Goal: Communication & Community: Answer question/provide support

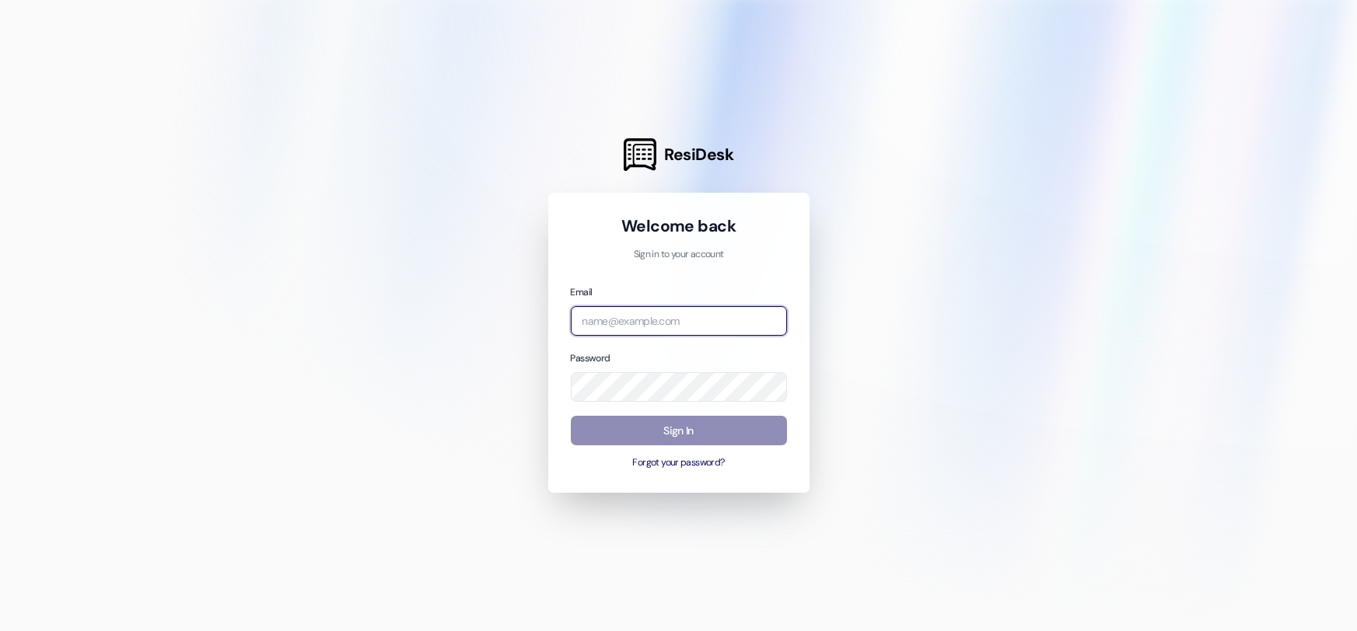
type input "[EMAIL_ADDRESS][DOMAIN_NAME]"
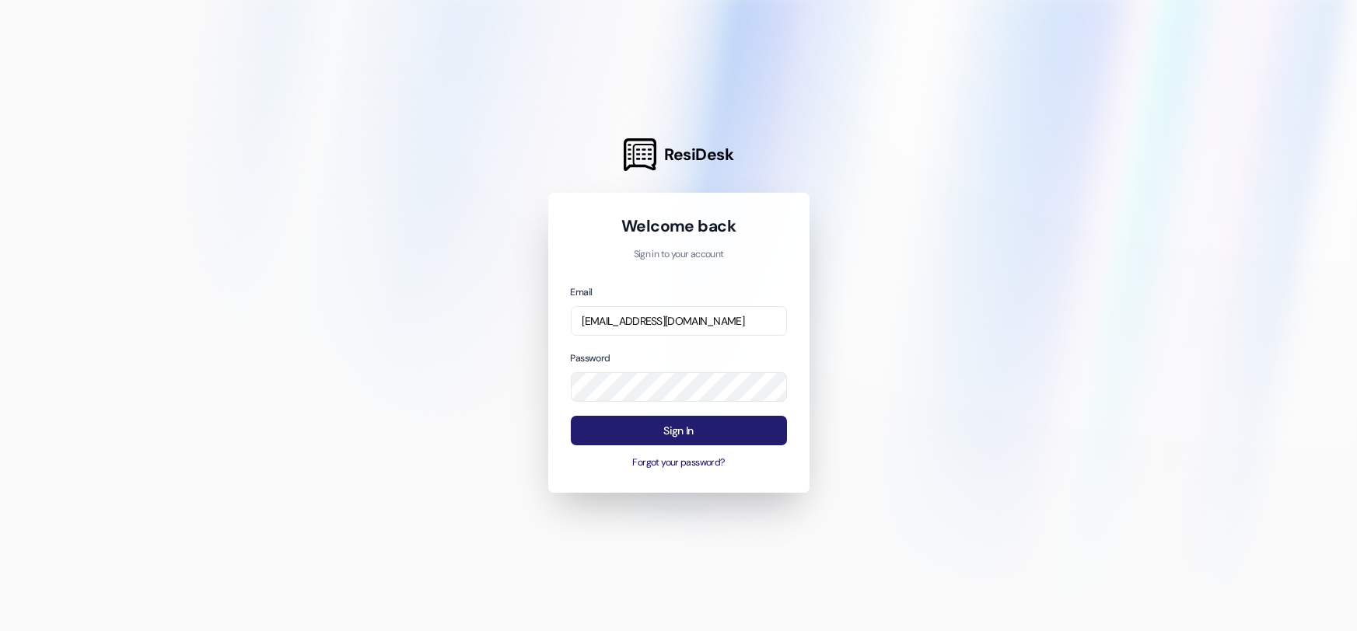
click at [701, 423] on button "Sign In" at bounding box center [679, 431] width 216 height 30
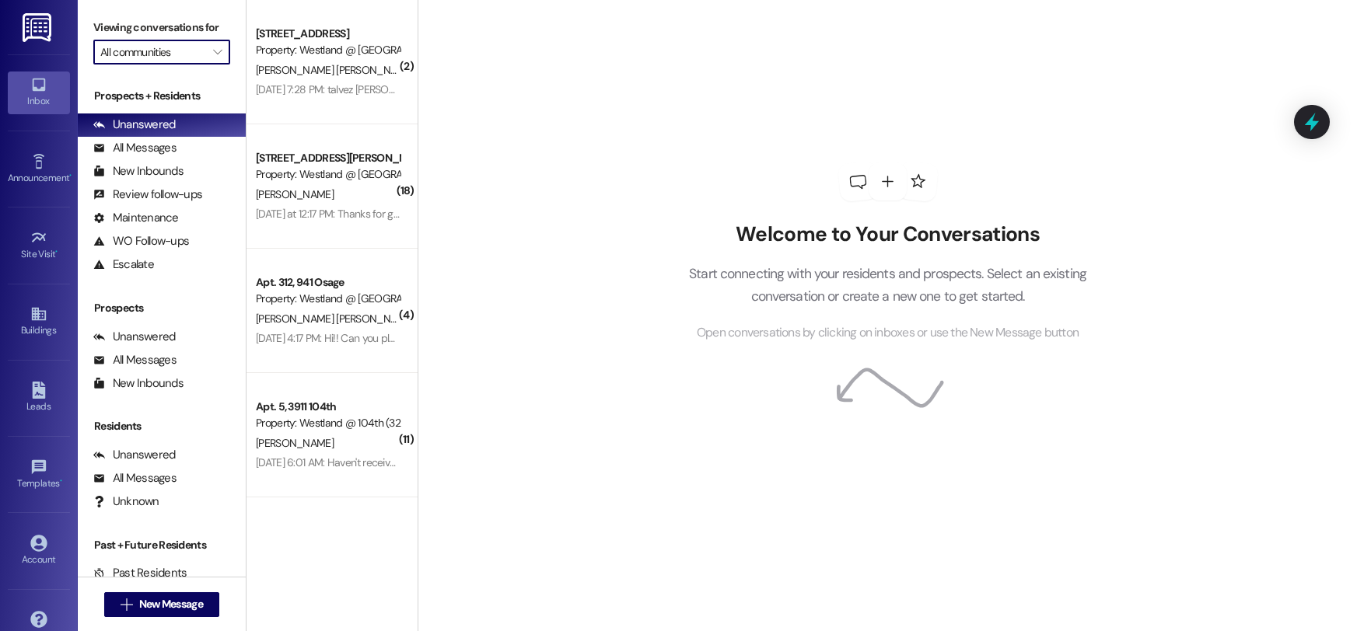
click at [162, 54] on input "All communities" at bounding box center [152, 52] width 105 height 25
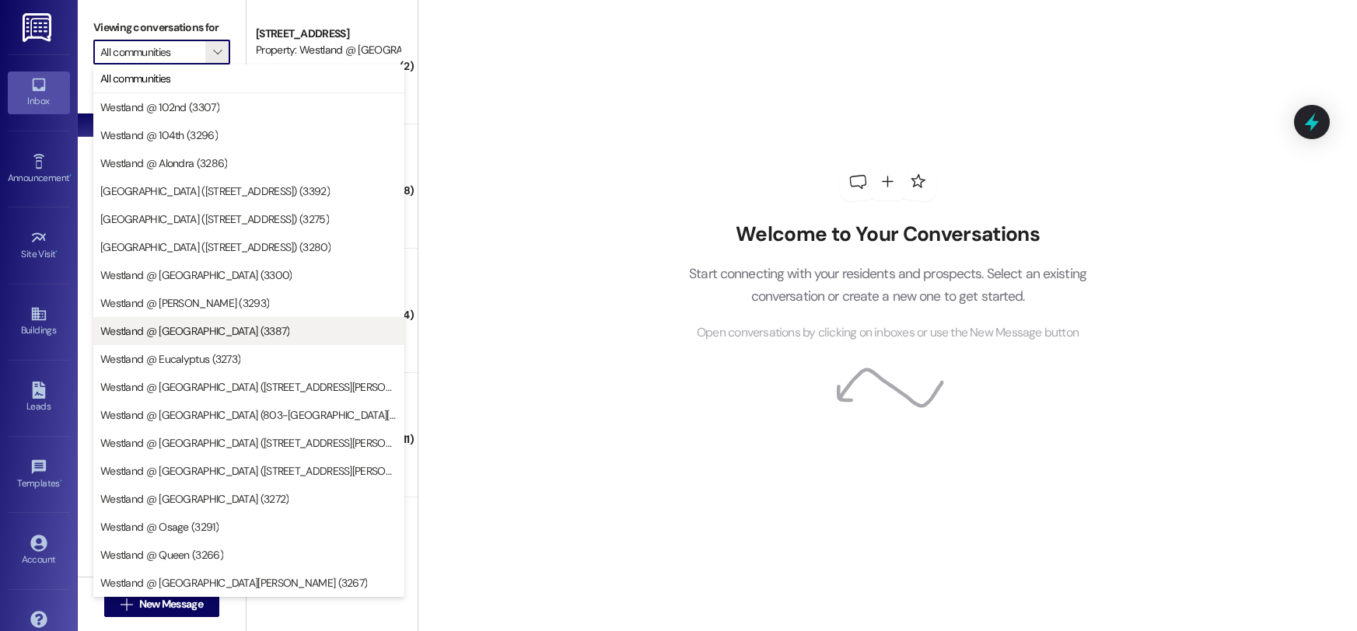
click at [187, 335] on span "Westland @ [GEOGRAPHIC_DATA] (3387)" at bounding box center [195, 331] width 190 height 16
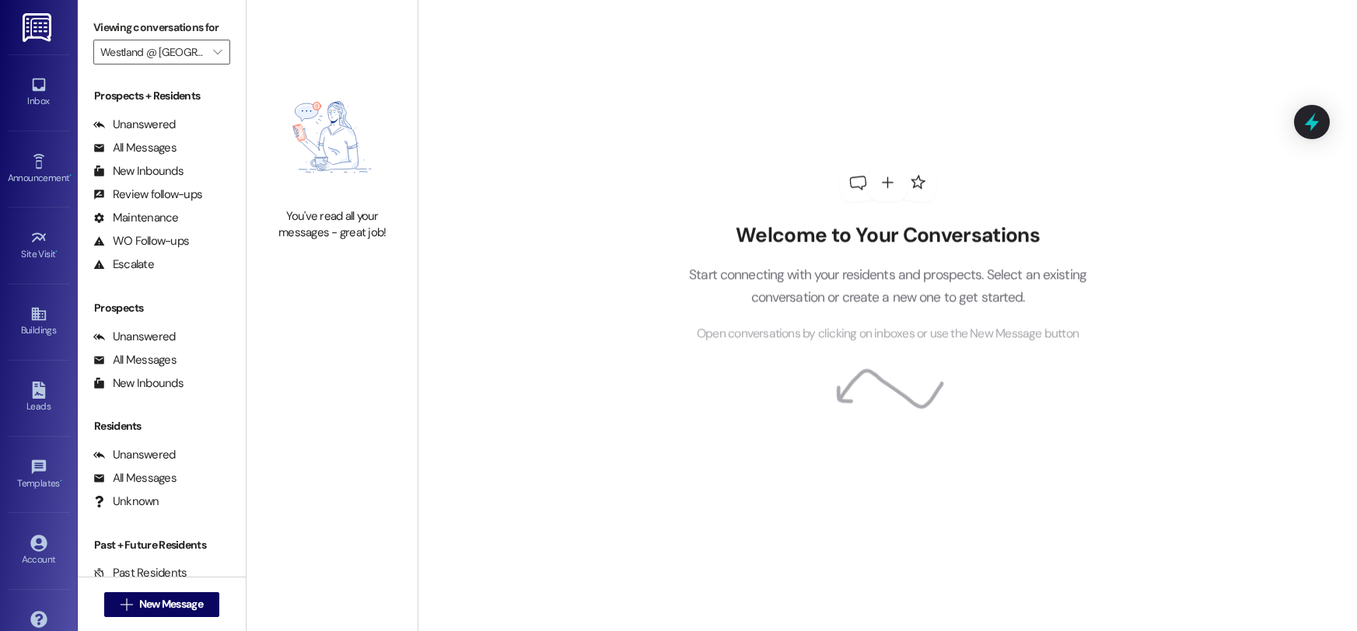
type input "Westland @ [GEOGRAPHIC_DATA] (3387)"
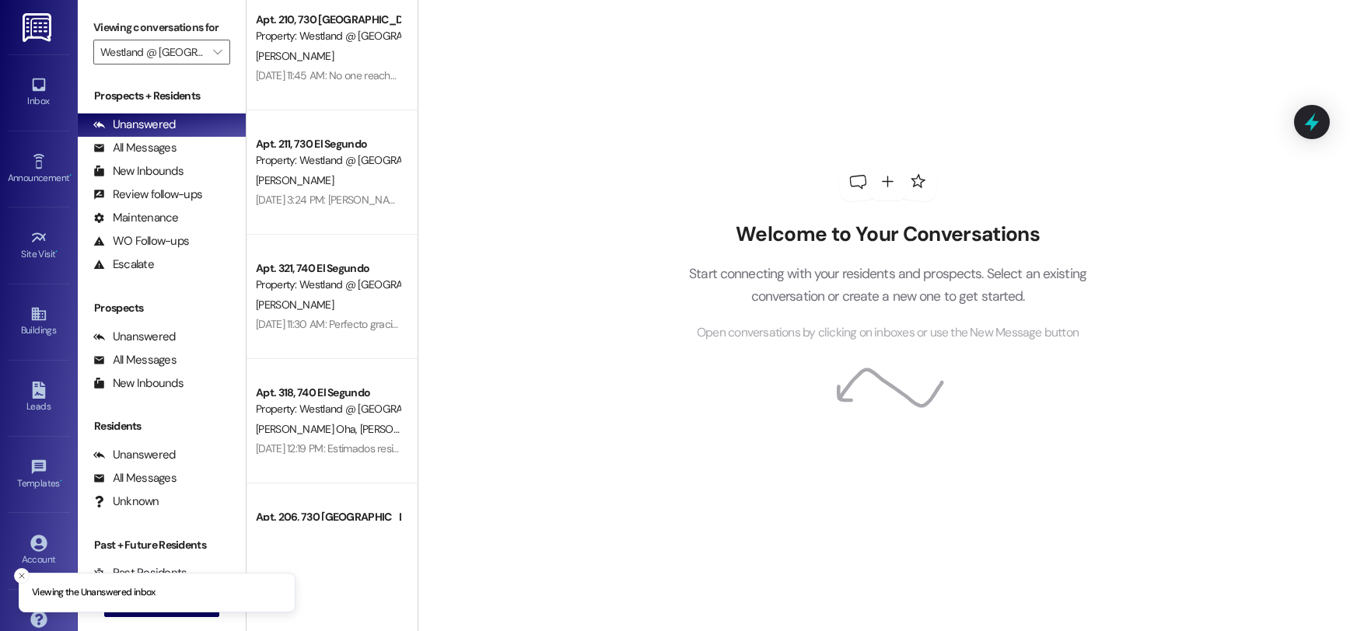
scroll to position [15, 0]
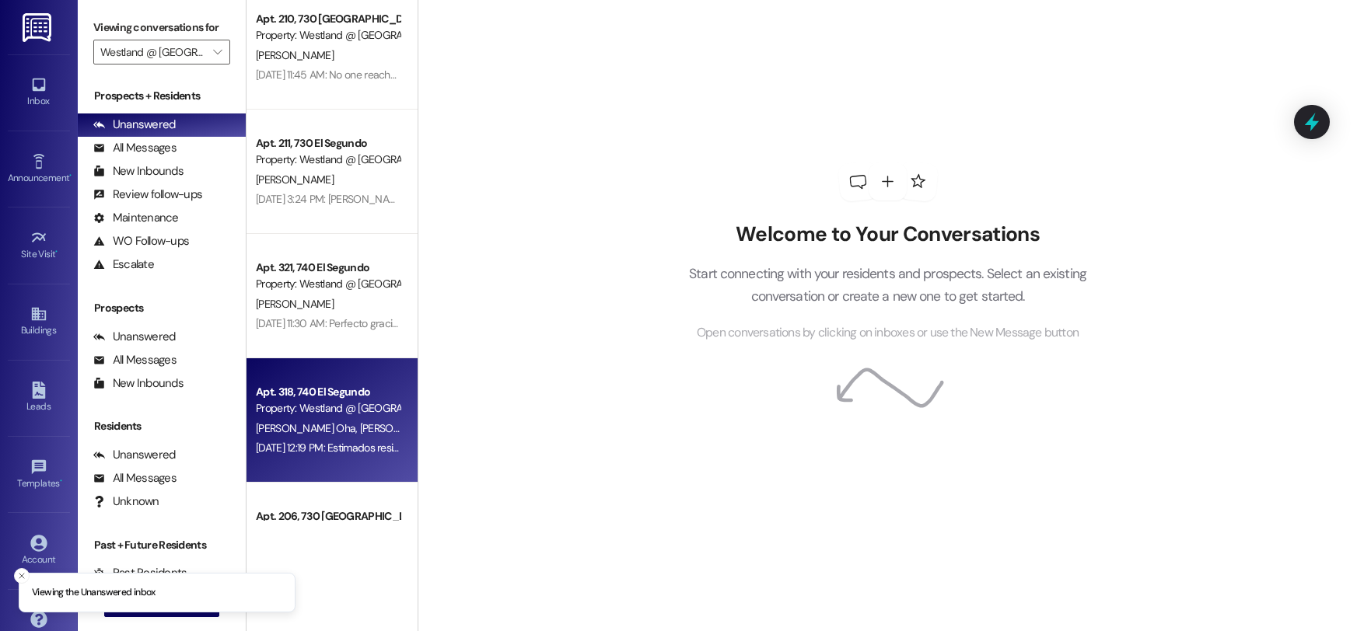
click at [339, 409] on div "Property: Westland @ [GEOGRAPHIC_DATA] (3387)" at bounding box center [328, 408] width 144 height 16
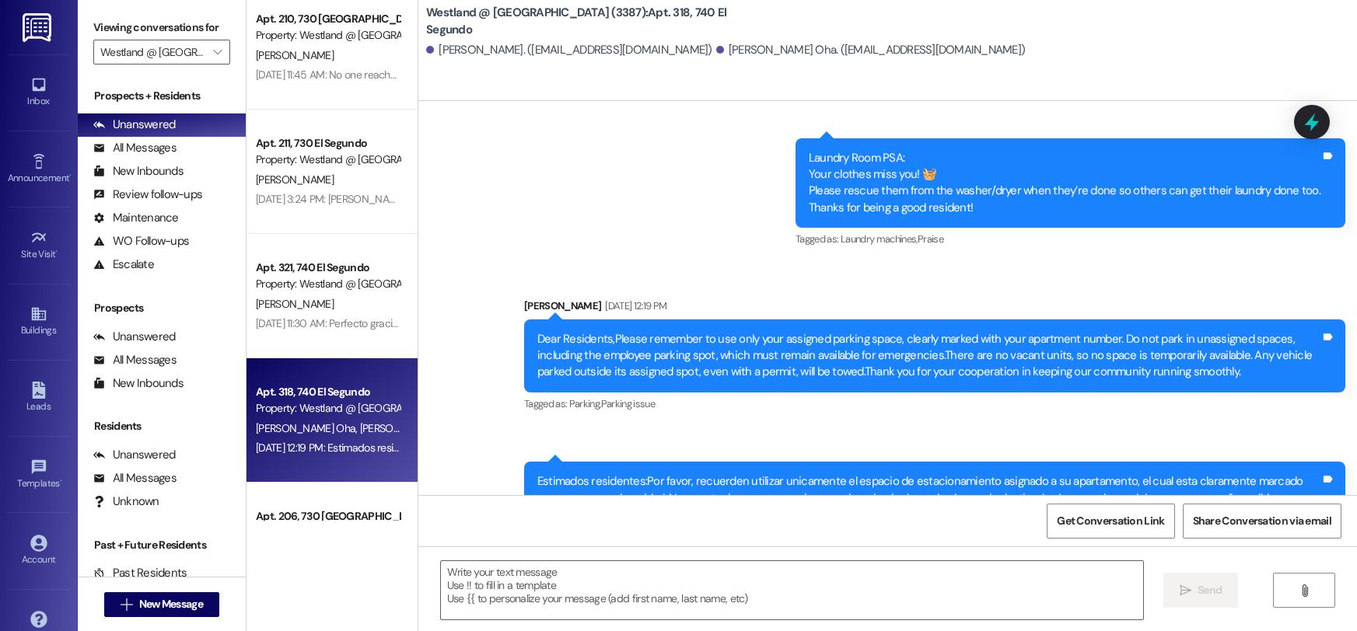
scroll to position [4497, 0]
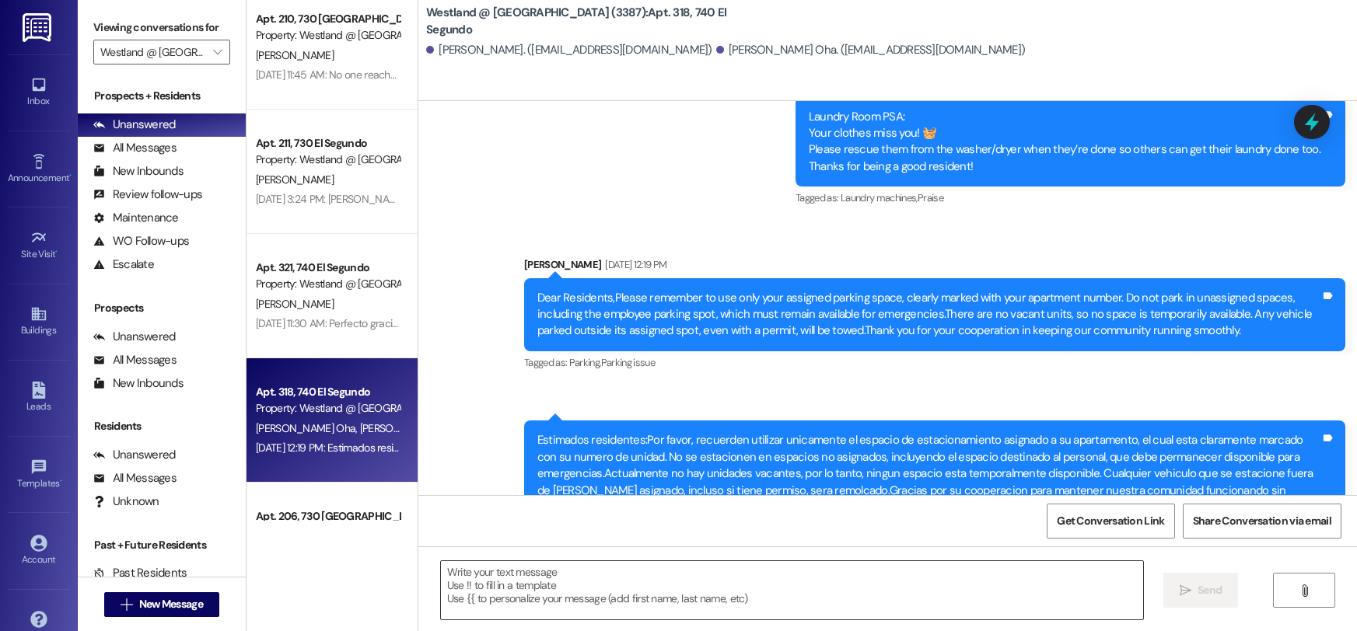
click at [603, 590] on textarea at bounding box center [792, 590] width 702 height 58
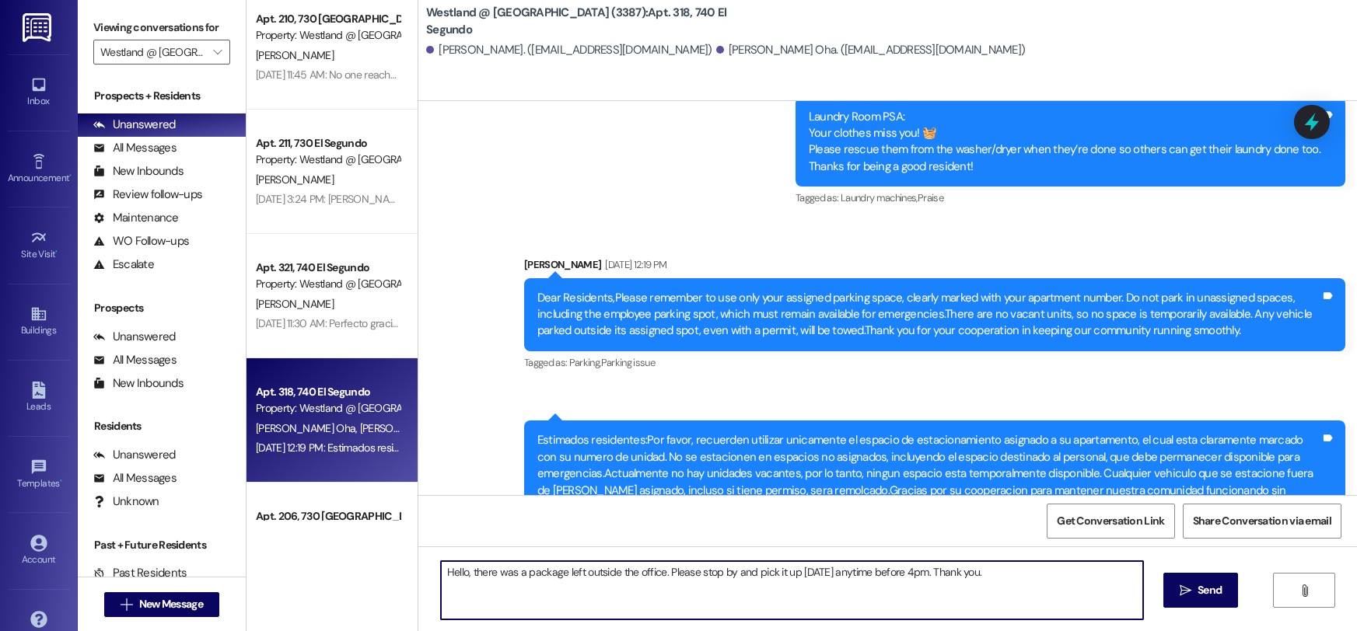
type textarea "Hello, there was a package left outside the office. Please stop by and pick it …"
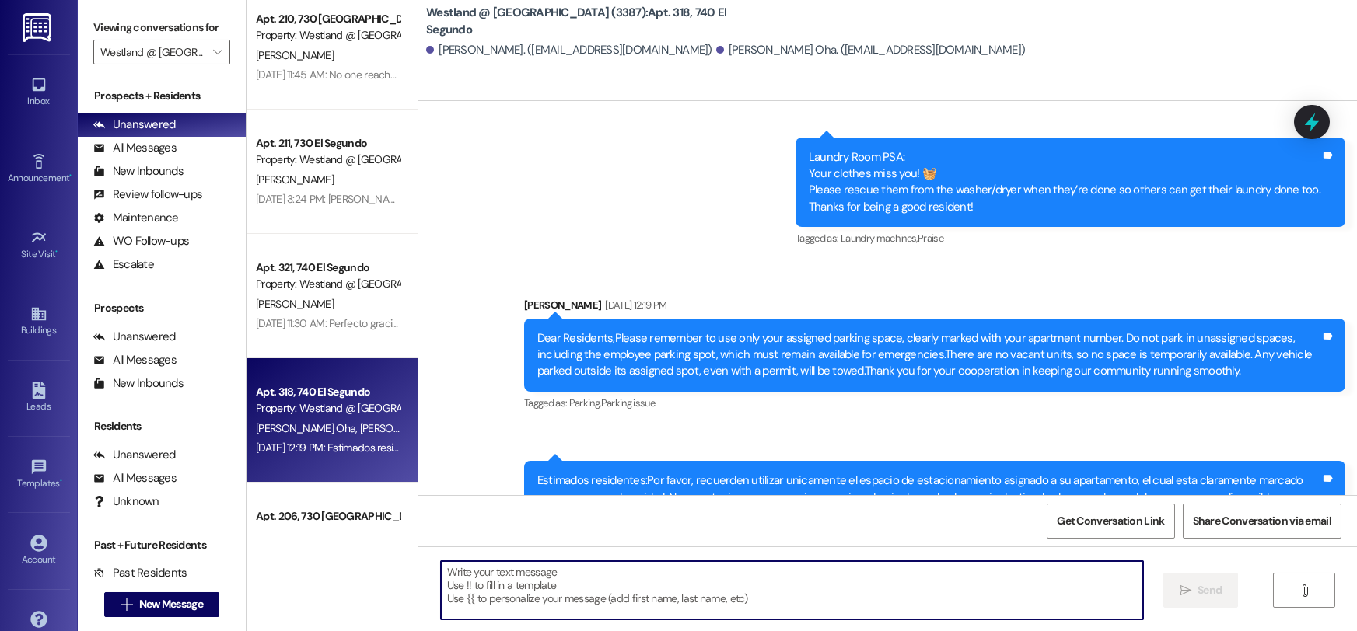
scroll to position [4605, 0]
